Goal: Information Seeking & Learning: Learn about a topic

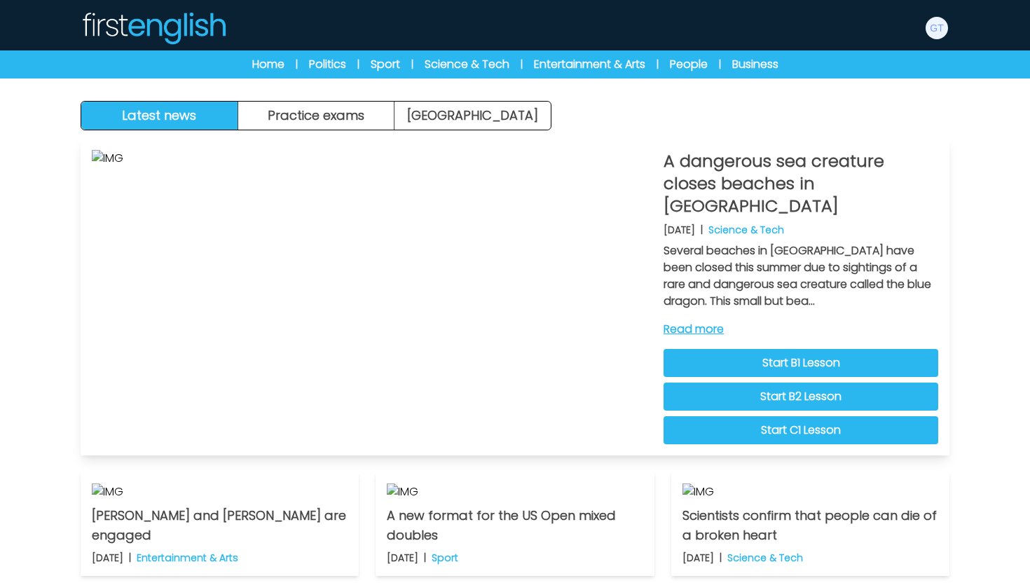
click at [387, 331] on img at bounding box center [372, 297] width 560 height 294
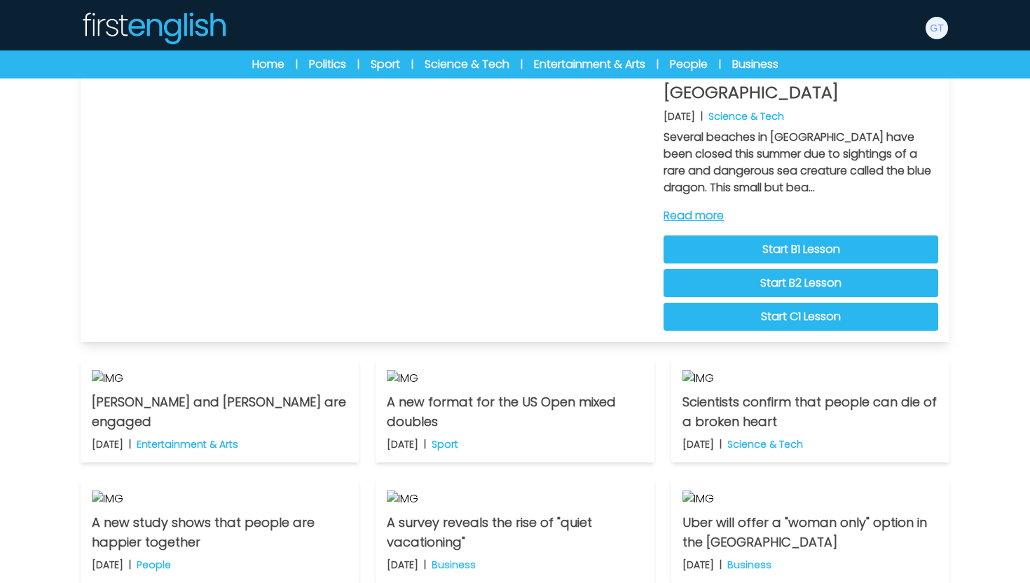
scroll to position [240, 0]
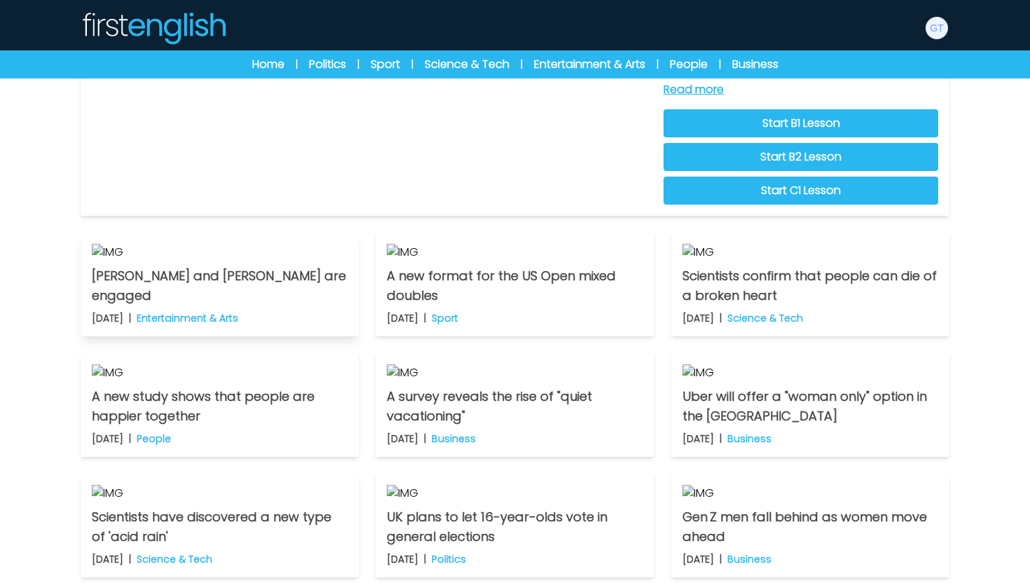
click at [216, 305] on p "[PERSON_NAME] and [PERSON_NAME] are engaged" at bounding box center [220, 285] width 256 height 39
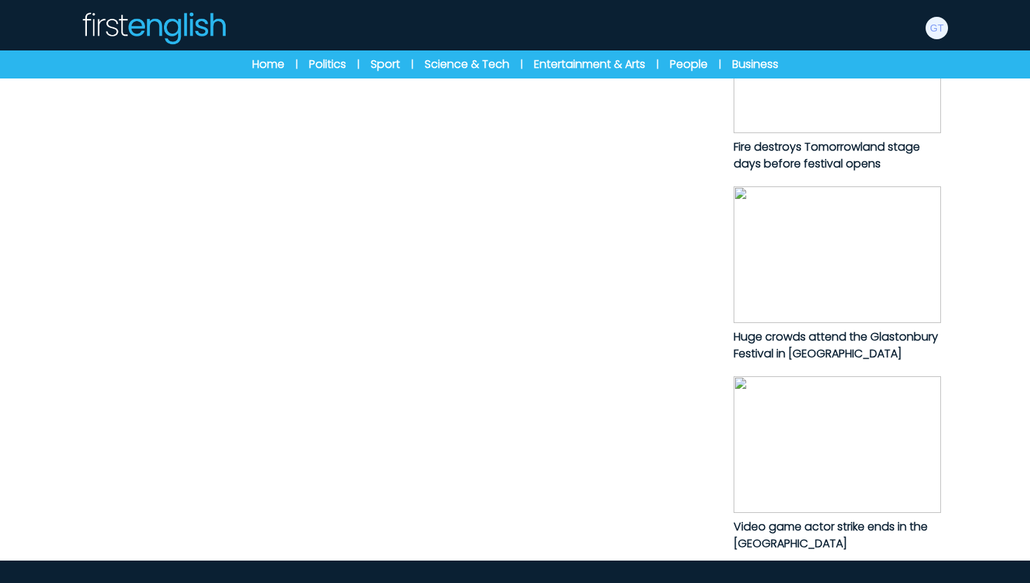
scroll to position [743, 0]
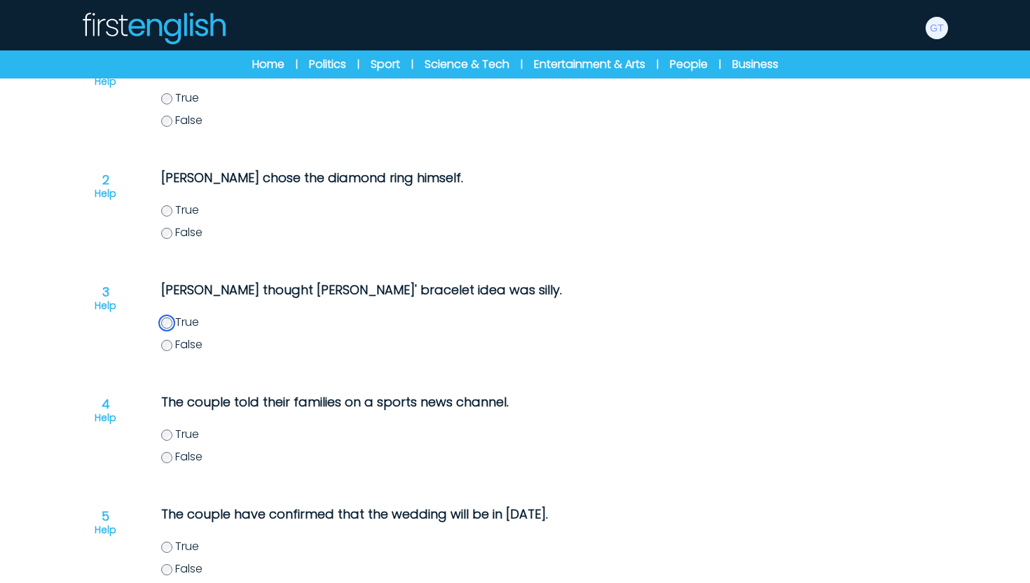
scroll to position [275, 0]
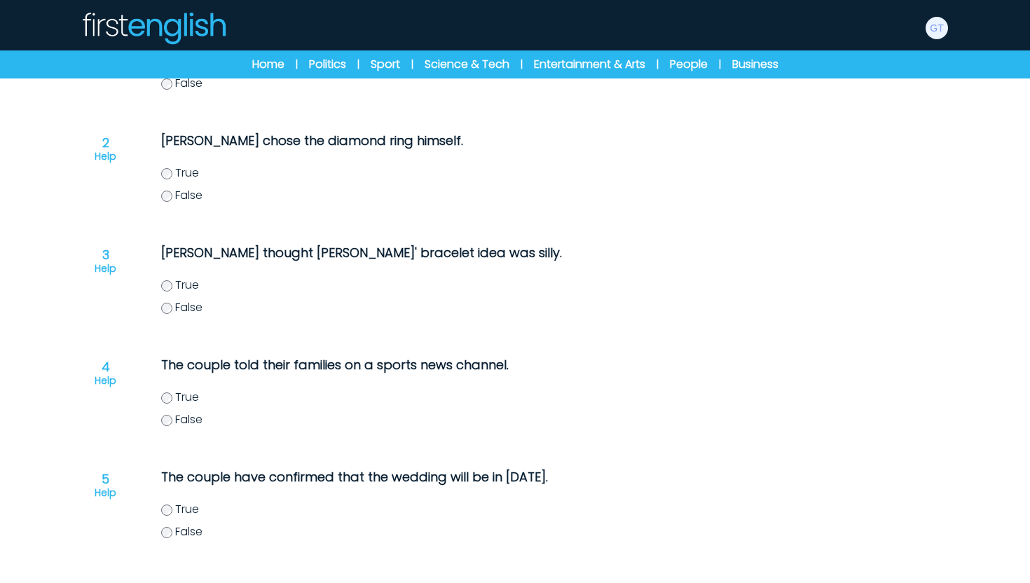
click at [172, 401] on label "True" at bounding box center [458, 397] width 595 height 17
click at [169, 520] on div "True False" at bounding box center [458, 520] width 595 height 39
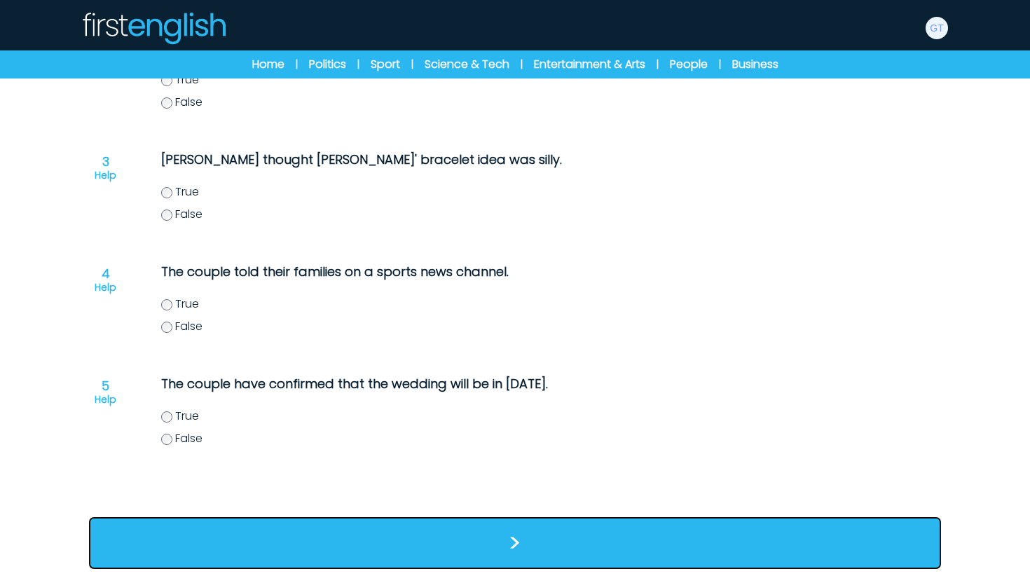
click at [426, 531] on button ">" at bounding box center [515, 543] width 852 height 52
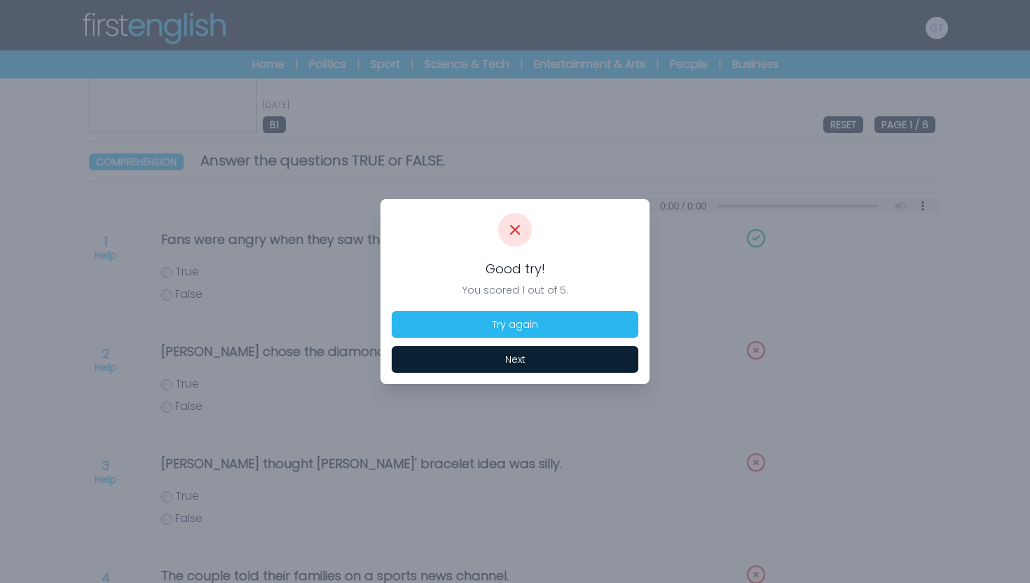
scroll to position [92, 0]
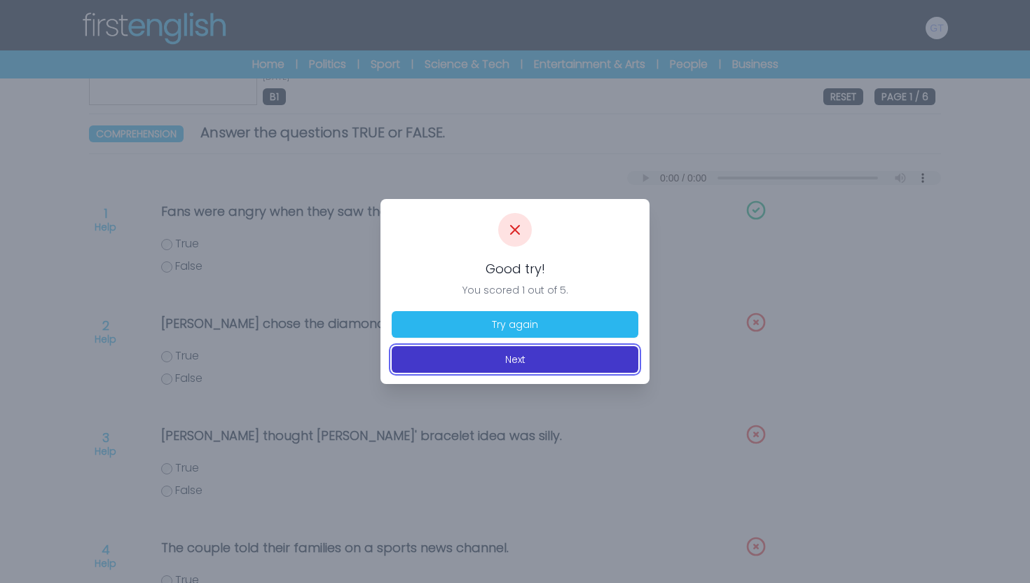
click at [525, 355] on button "Next" at bounding box center [515, 359] width 247 height 27
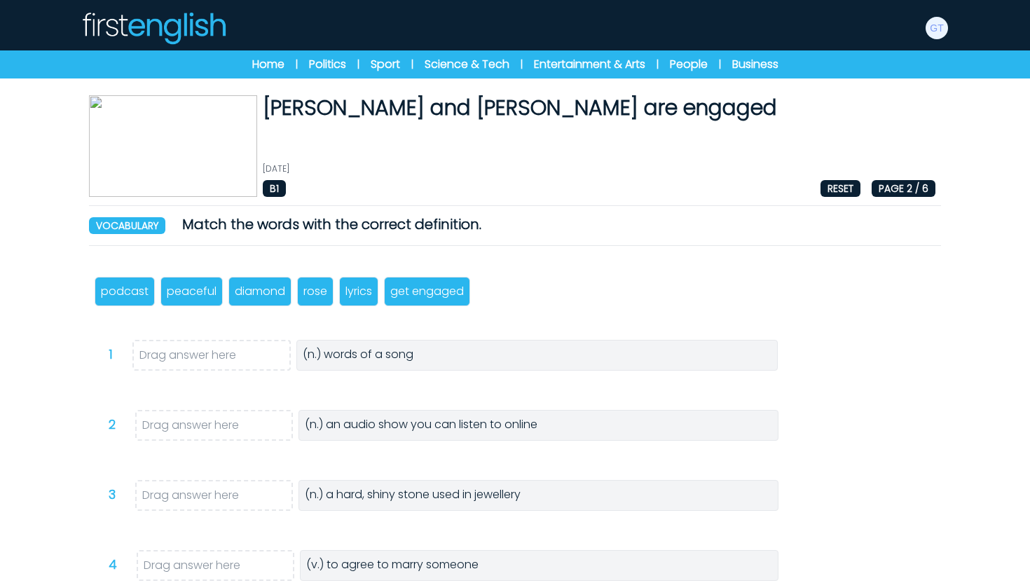
click at [163, 36] on img at bounding box center [154, 28] width 146 height 34
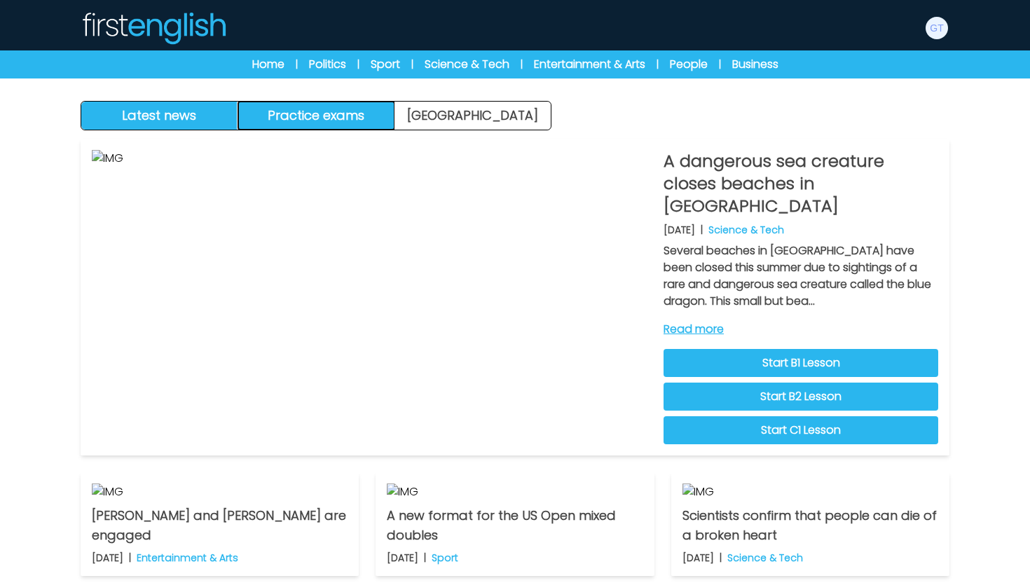
click at [326, 122] on button "Practice exams" at bounding box center [316, 116] width 157 height 28
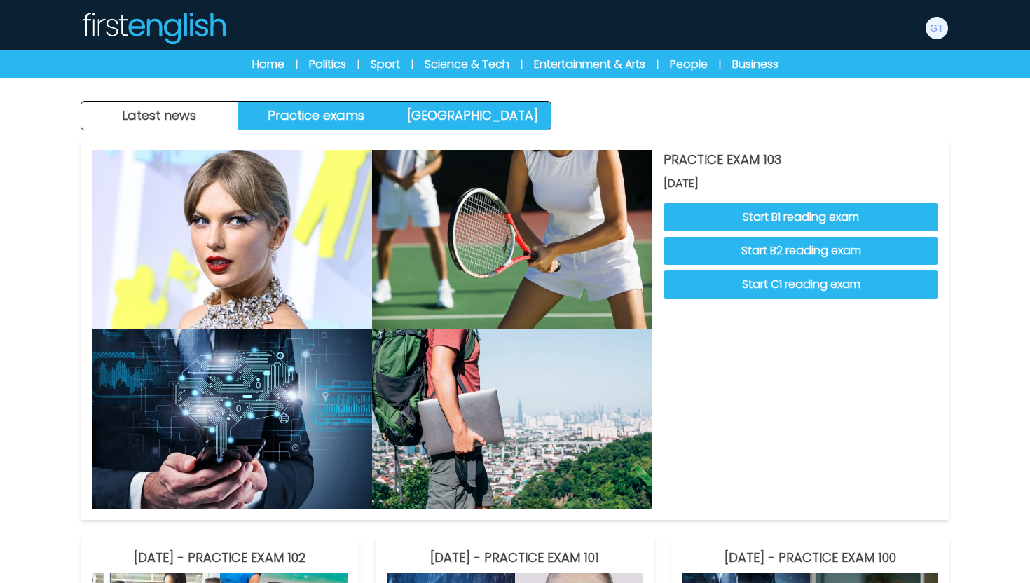
click at [462, 121] on link "Exam Centre" at bounding box center [472, 116] width 156 height 28
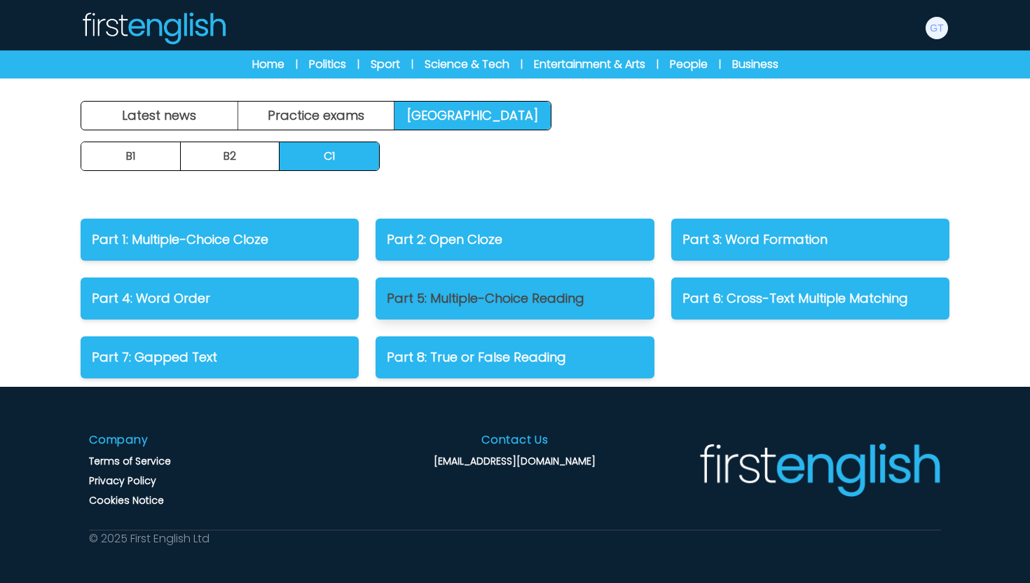
scroll to position [9, 0]
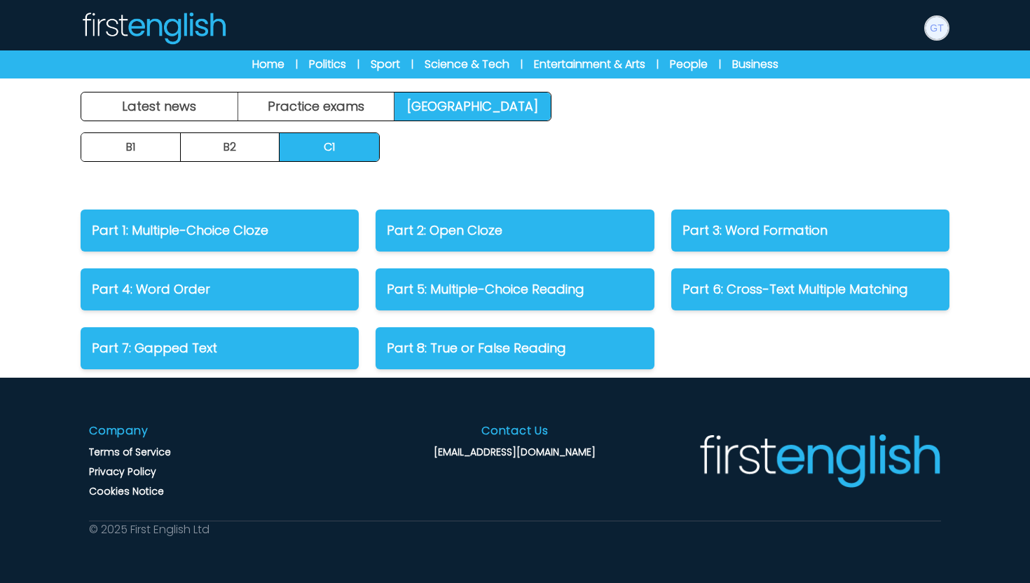
click at [946, 29] on img at bounding box center [936, 28] width 22 height 22
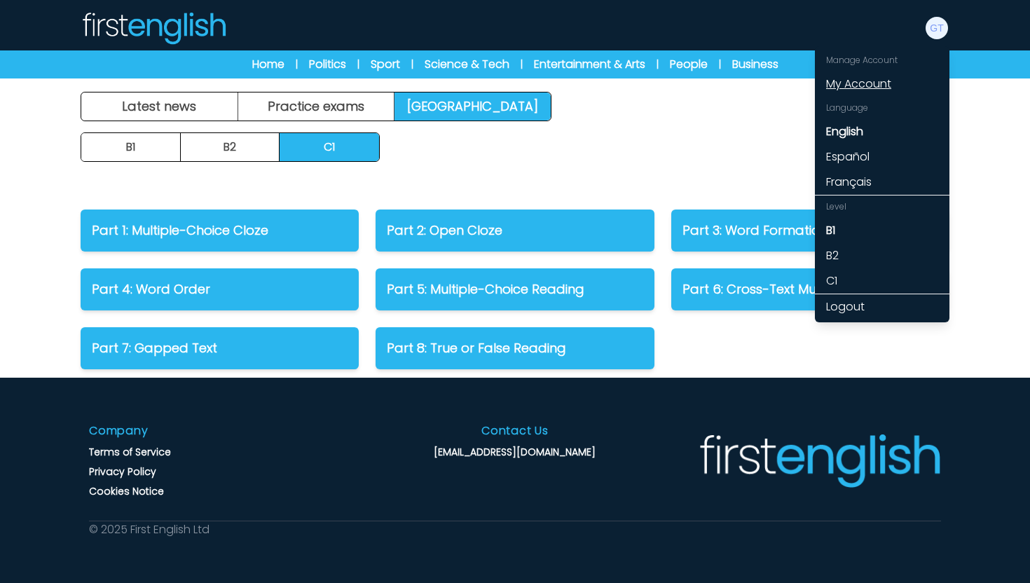
click at [866, 85] on link "My Account" at bounding box center [882, 83] width 135 height 25
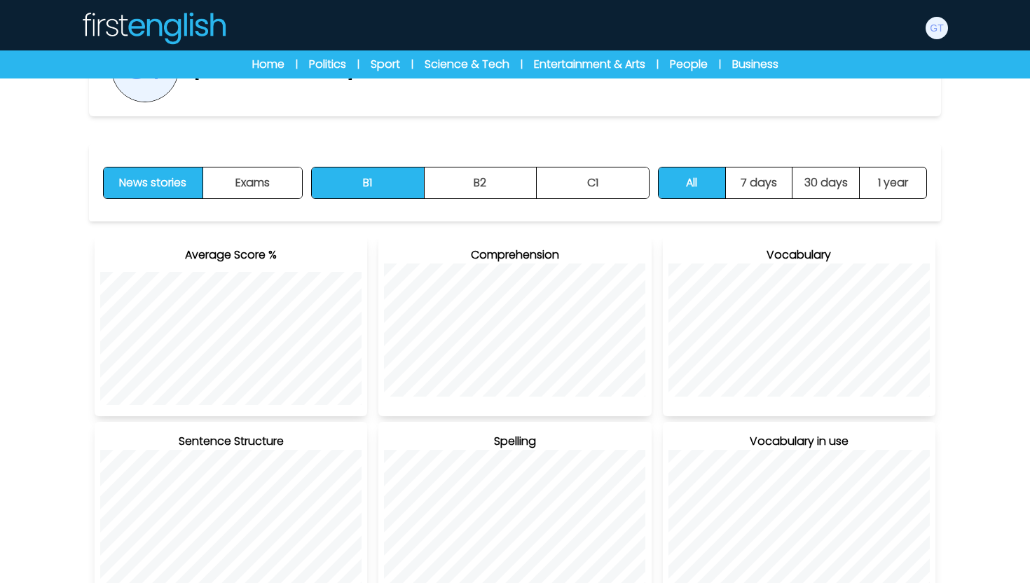
scroll to position [133, 0]
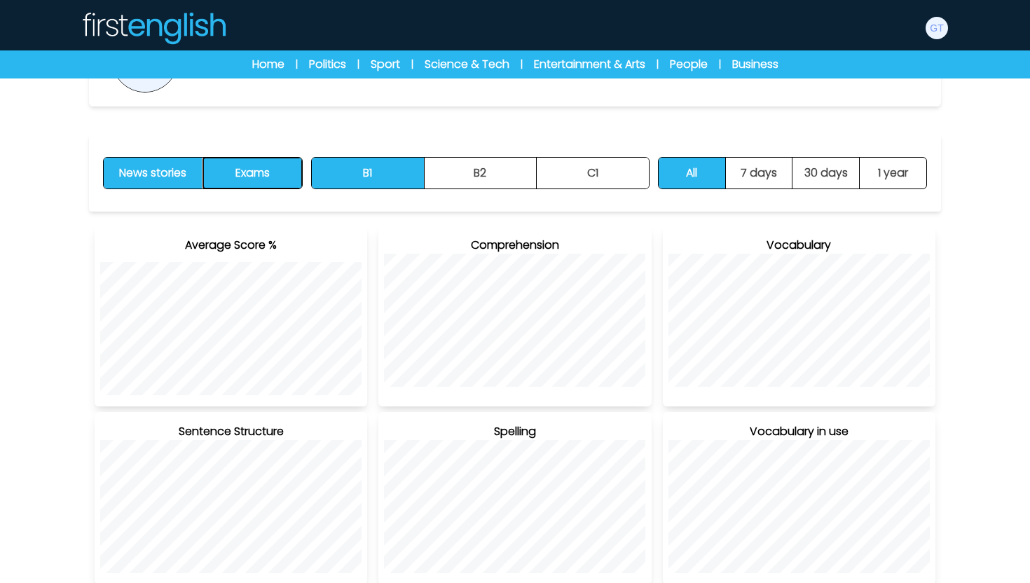
click at [248, 177] on button "Exams" at bounding box center [252, 173] width 99 height 31
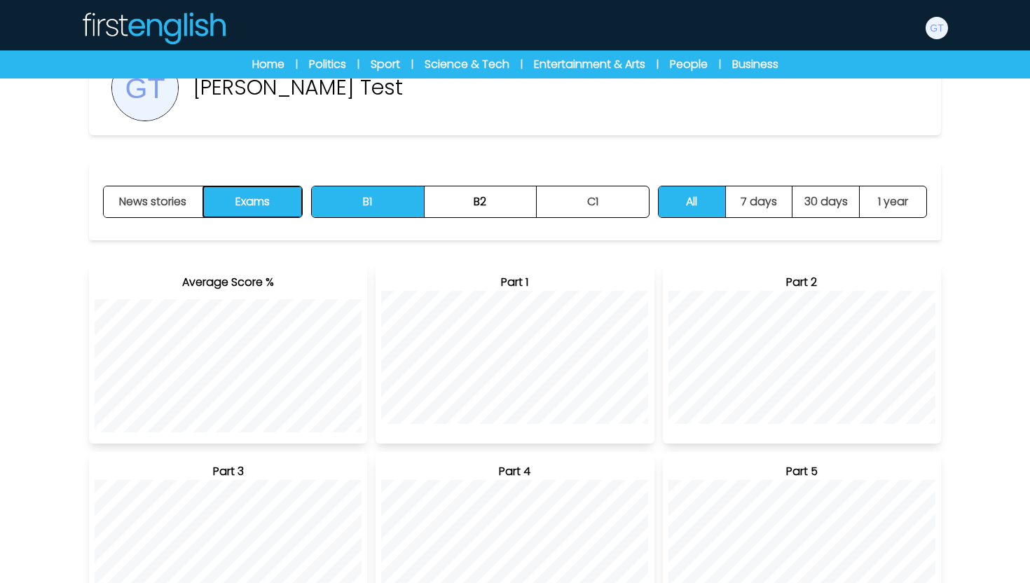
scroll to position [0, 0]
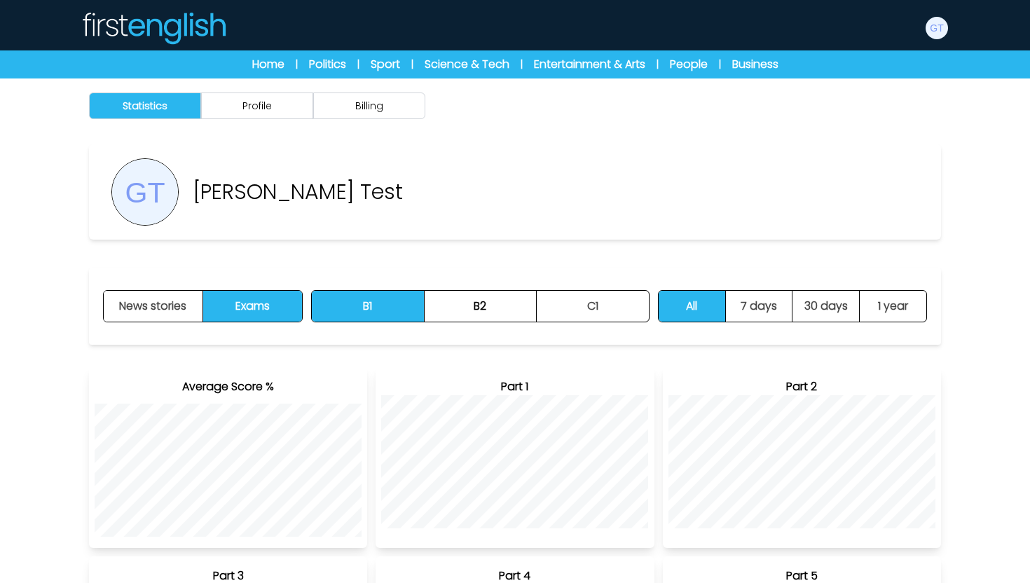
click at [201, 24] on img at bounding box center [154, 28] width 146 height 34
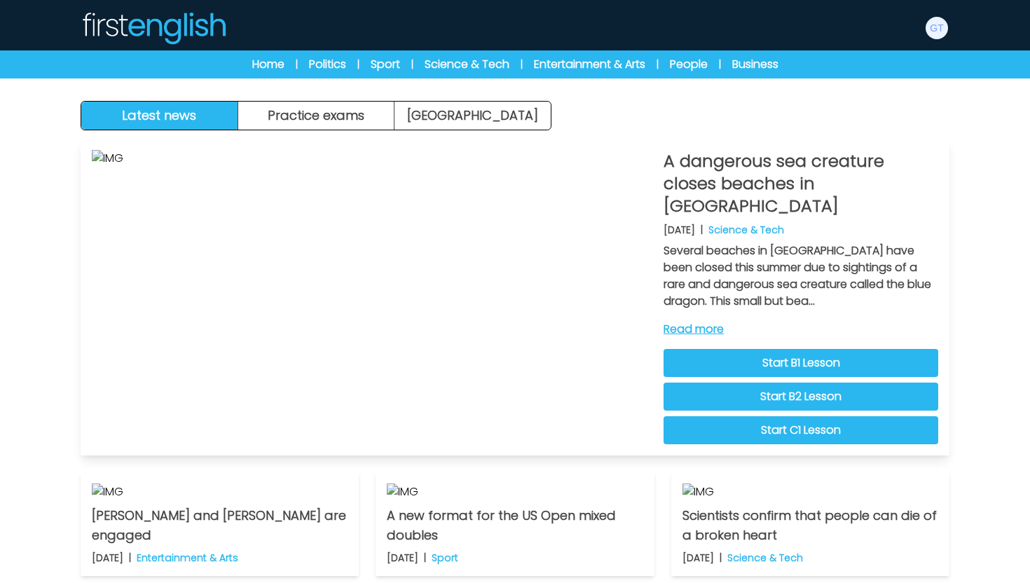
click at [699, 321] on link "Read more" at bounding box center [800, 329] width 275 height 17
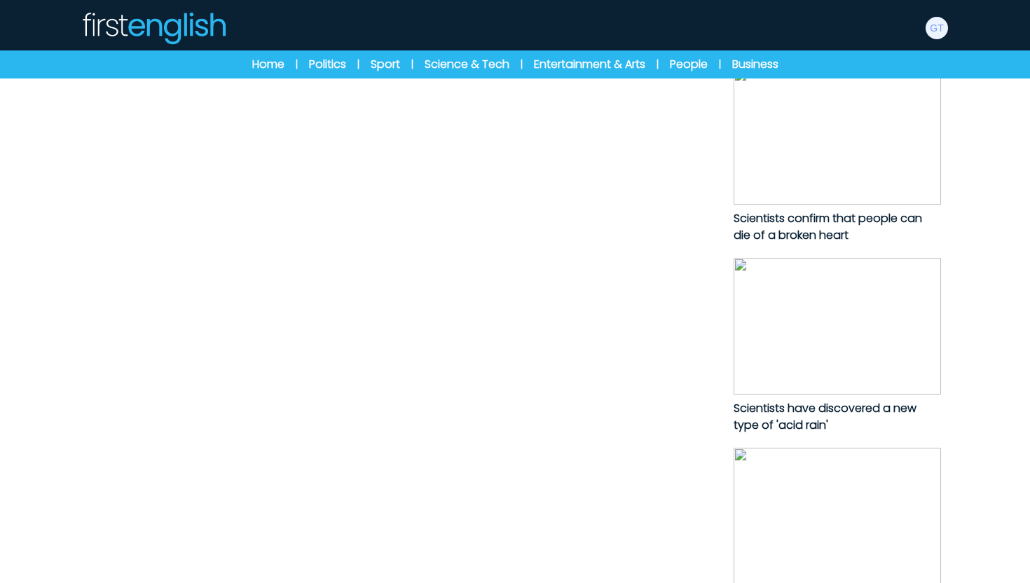
scroll to position [710, 0]
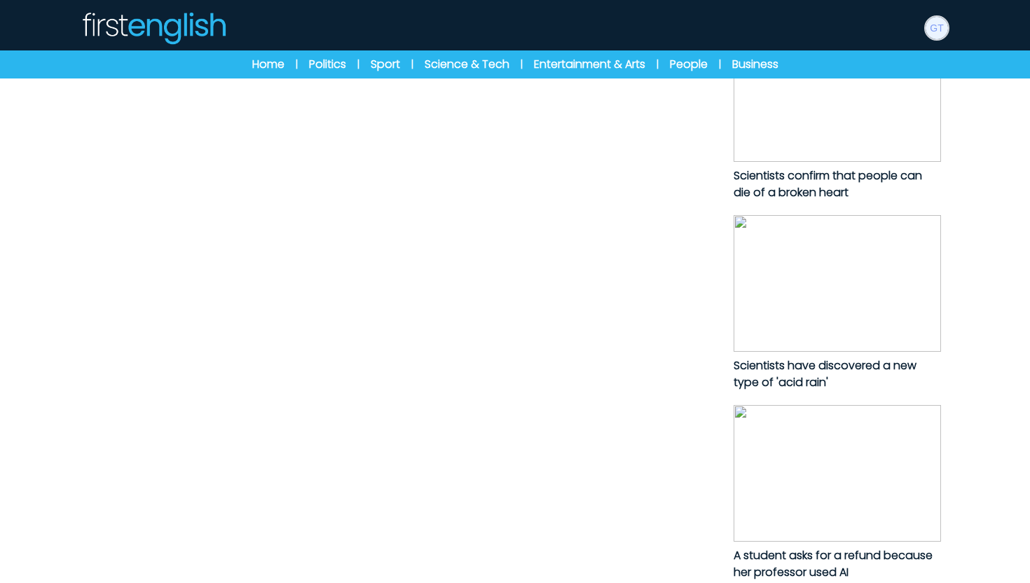
click at [939, 29] on img at bounding box center [936, 28] width 22 height 22
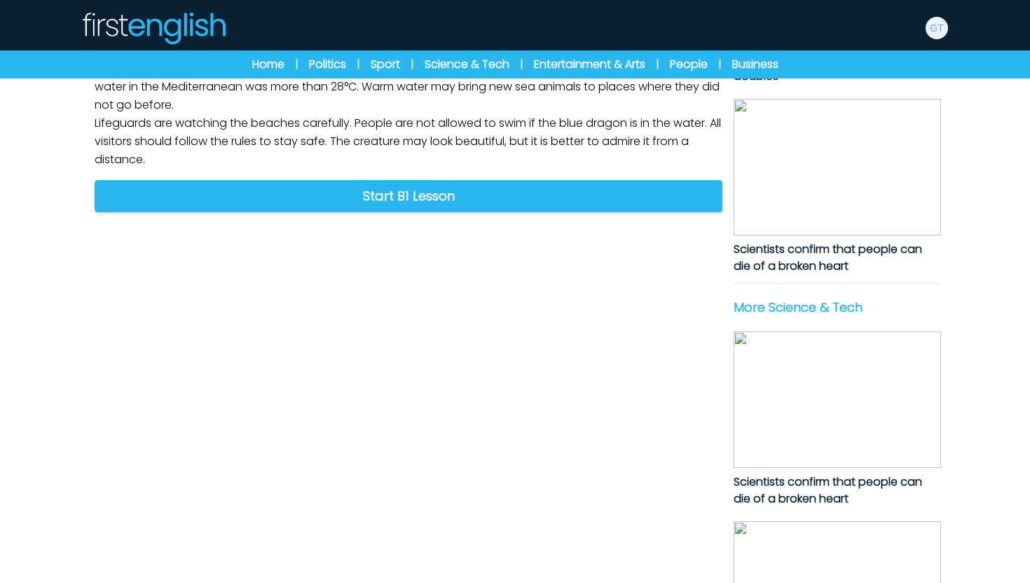
scroll to position [0, 0]
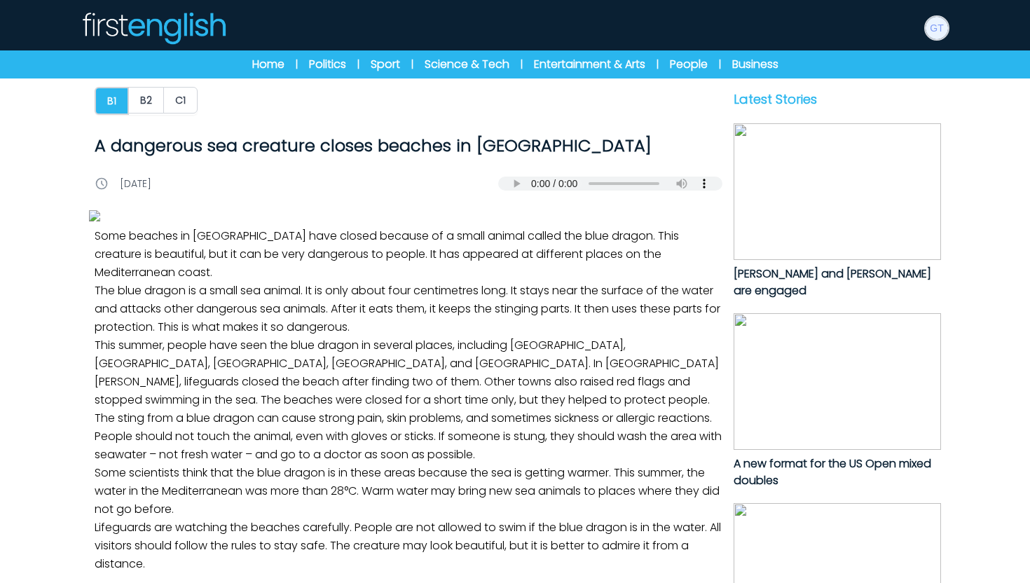
click at [935, 34] on img at bounding box center [936, 28] width 22 height 22
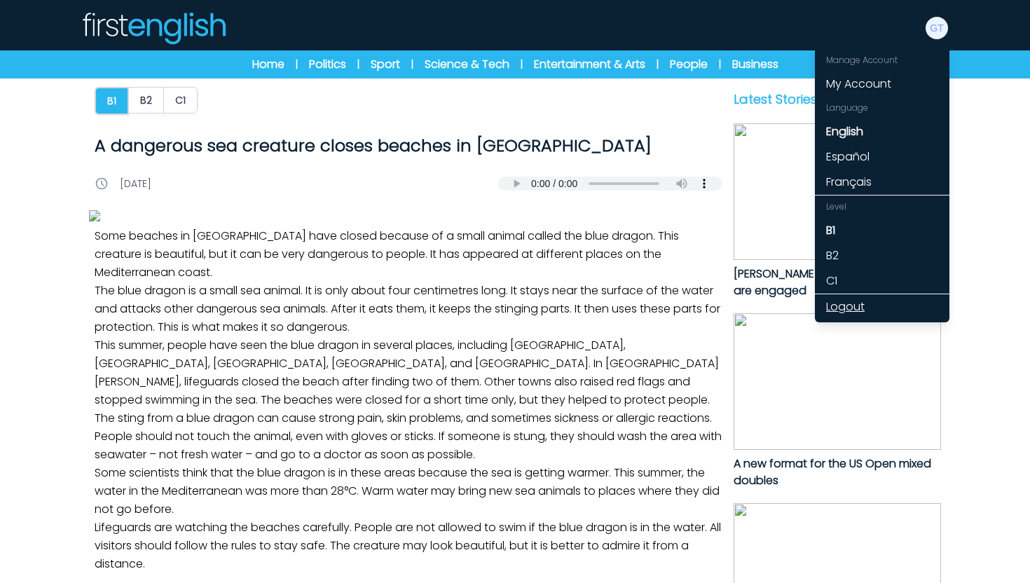
click at [846, 301] on link "Logout" at bounding box center [882, 306] width 135 height 25
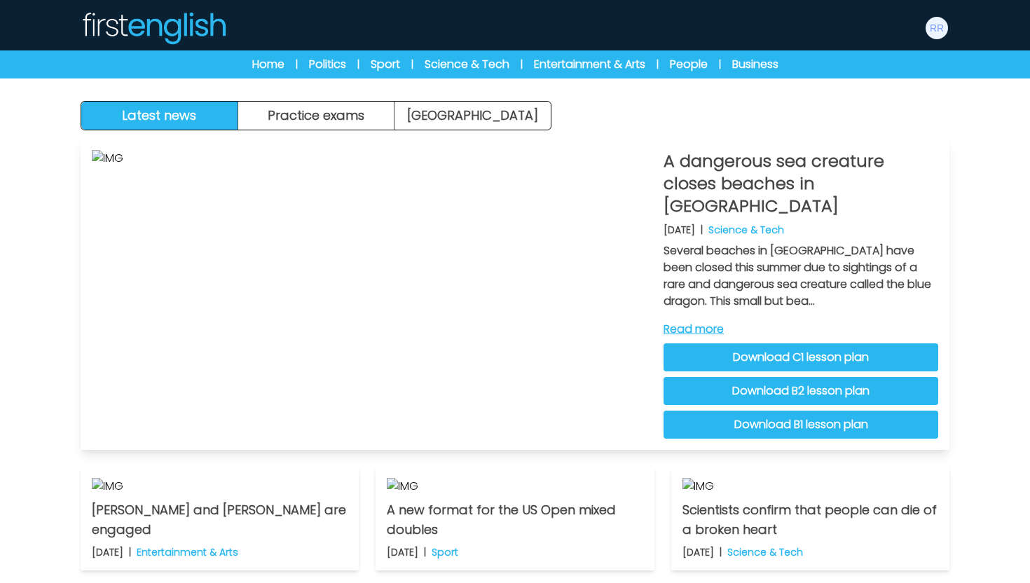
click at [792, 343] on link "Download C1 lesson plan" at bounding box center [800, 357] width 275 height 28
